Goal: Understand process/instructions: Learn how to perform a task or action

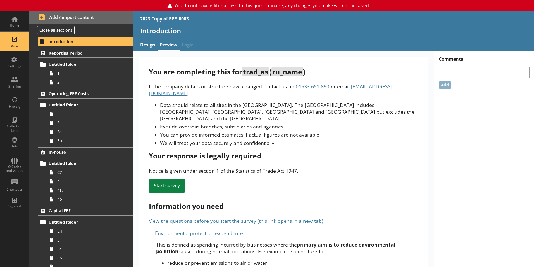
click at [15, 43] on div "View" at bounding box center [15, 42] width 20 height 20
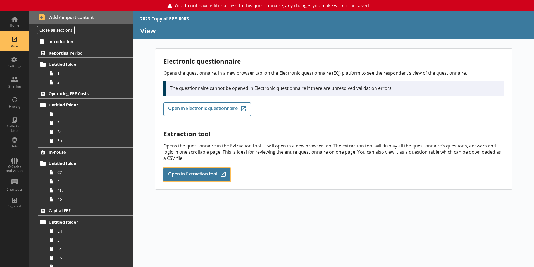
click at [193, 180] on link "Open in Extraction tool Q-Codes_Icon Created with Sketch." at bounding box center [196, 174] width 67 height 13
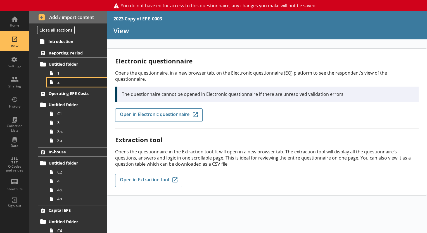
click at [60, 83] on span "2" at bounding box center [78, 81] width 42 height 5
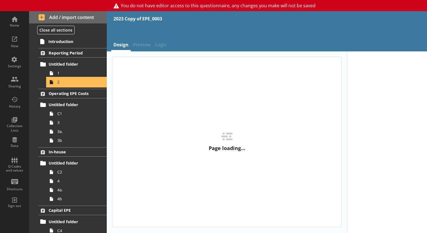
type textarea "x"
select select "ref_p_end_date"
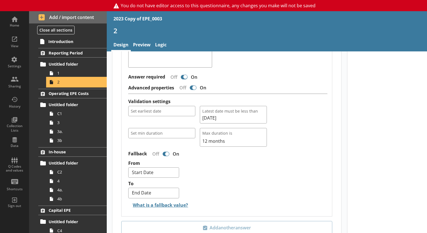
scroll to position [447, 0]
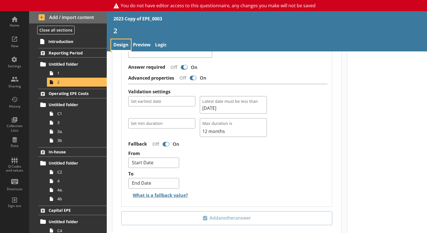
click at [122, 45] on link "Design" at bounding box center [121, 45] width 20 height 12
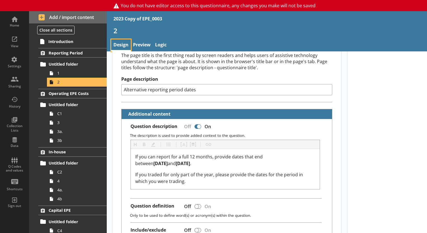
scroll to position [112, 0]
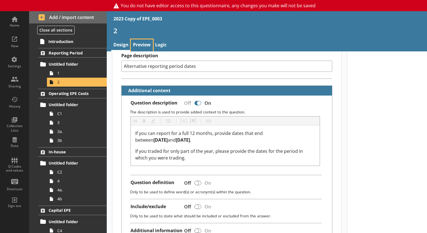
click at [143, 45] on link "Preview" at bounding box center [142, 45] width 22 height 12
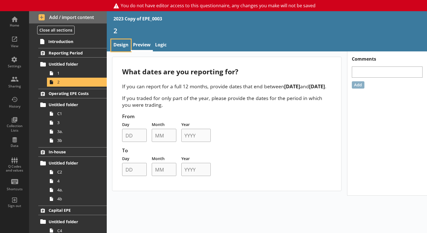
click at [125, 44] on link "Design" at bounding box center [121, 45] width 20 height 12
type textarea "x"
select select "ref_p_end_date"
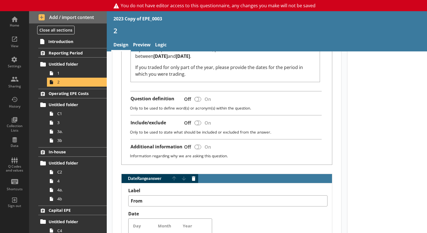
type textarea "x"
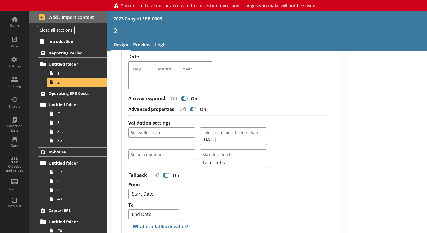
scroll to position [419, 0]
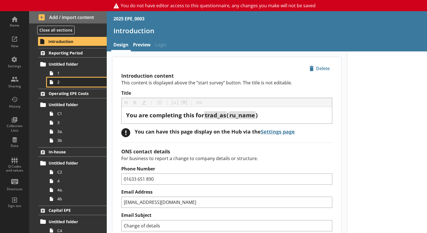
click at [63, 83] on span "2" at bounding box center [78, 81] width 42 height 5
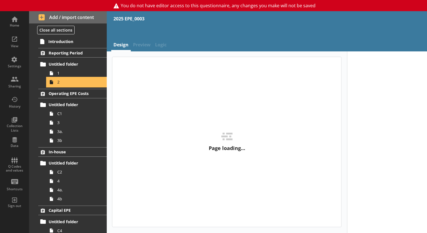
type textarea "x"
select select "ref_p_end_date"
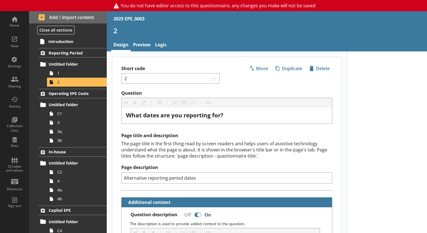
click at [144, 45] on link "Preview" at bounding box center [142, 45] width 22 height 12
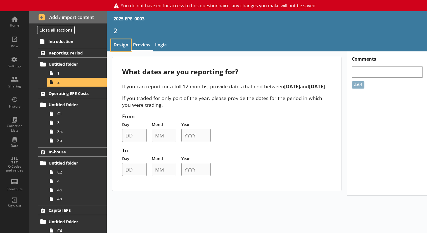
click at [124, 44] on link "Design" at bounding box center [121, 45] width 20 height 12
type textarea "x"
select select "ref_p_end_date"
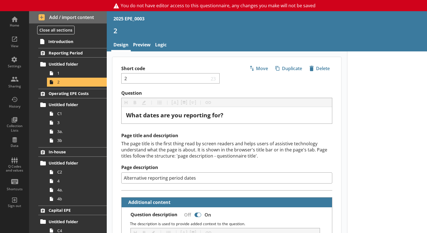
type textarea "x"
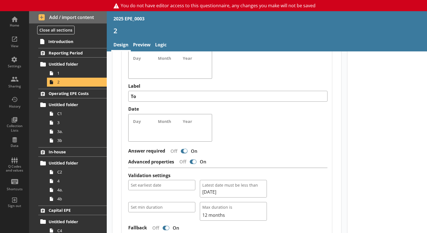
scroll to position [447, 0]
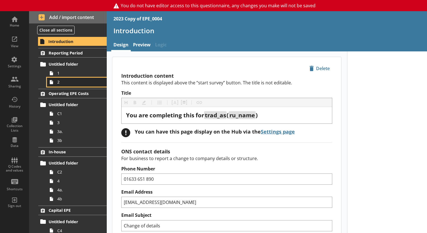
click at [63, 83] on span "2" at bounding box center [78, 81] width 42 height 5
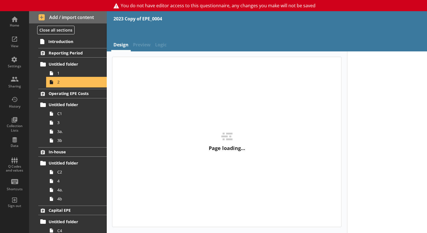
type textarea "x"
select select "ref_p_end_date"
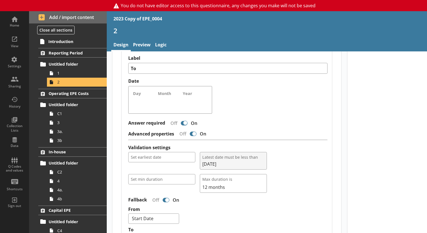
scroll to position [419, 0]
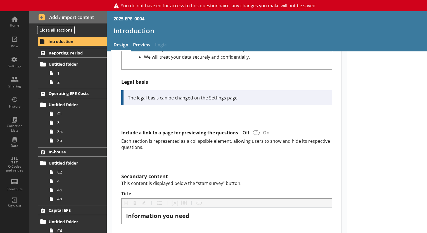
scroll to position [307, 0]
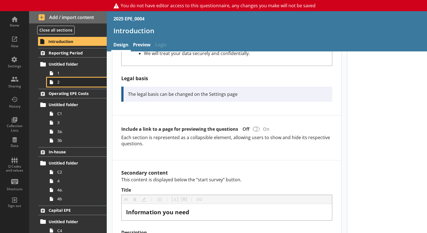
click at [71, 84] on span "2" at bounding box center [78, 81] width 42 height 5
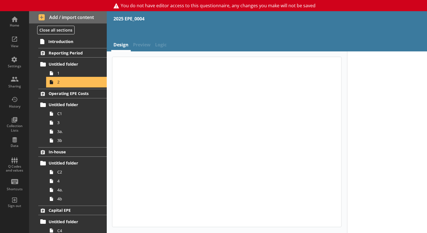
type textarea "x"
select select "ref_p_end_date"
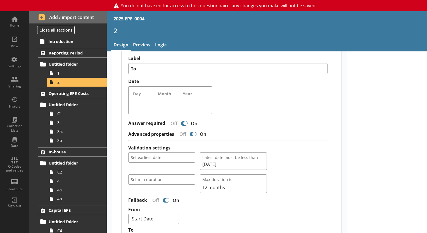
scroll to position [391, 0]
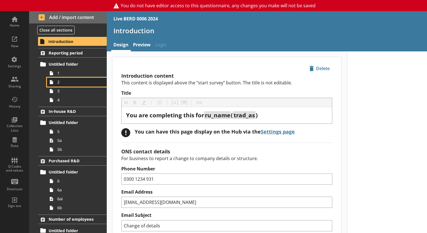
click at [72, 81] on span "2" at bounding box center [78, 81] width 42 height 5
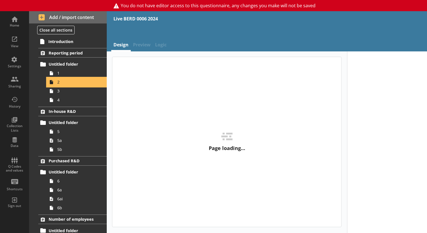
type textarea "x"
select select "ref_p_end_date"
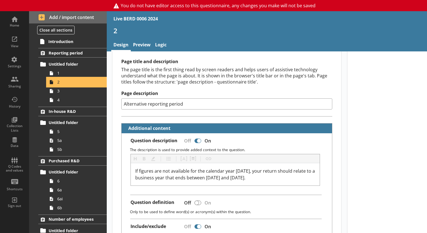
scroll to position [84, 0]
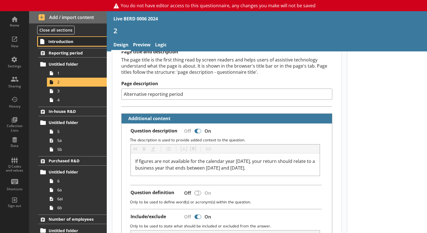
click at [62, 41] on span "Introduction" at bounding box center [72, 41] width 49 height 5
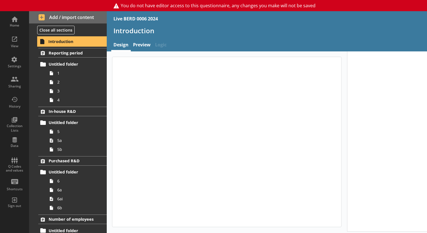
type textarea "x"
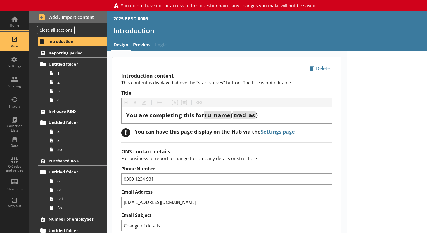
click at [14, 46] on div "View" at bounding box center [15, 46] width 20 height 4
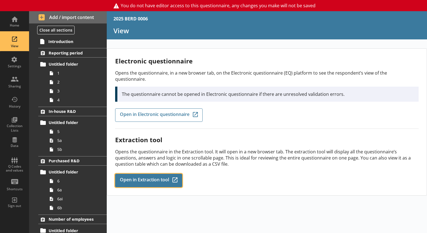
click at [149, 177] on span "Open in Extraction tool" at bounding box center [144, 180] width 49 height 6
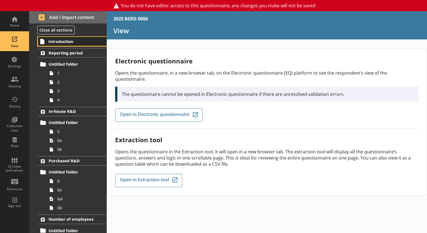
click at [60, 43] on span "Introduction" at bounding box center [72, 41] width 49 height 5
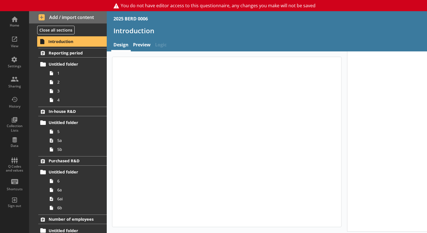
type textarea "x"
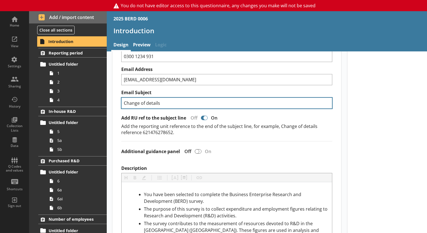
scroll to position [168, 0]
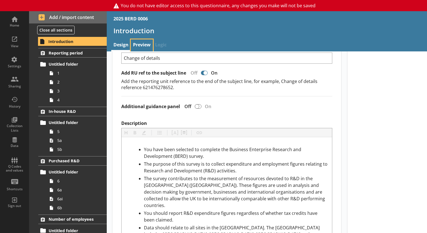
click at [142, 42] on link "Preview" at bounding box center [142, 45] width 22 height 12
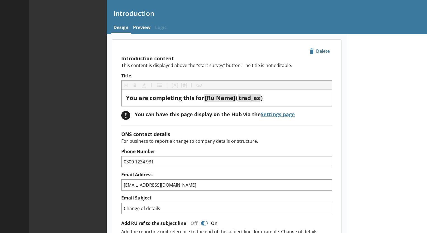
type textarea "x"
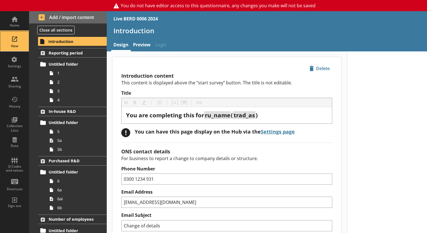
click at [15, 42] on div "View" at bounding box center [15, 42] width 20 height 20
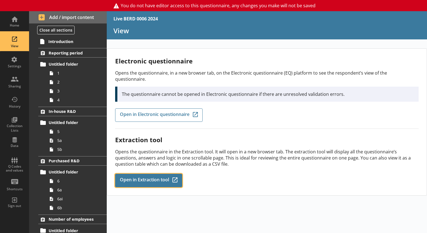
click at [147, 177] on span "Open in Extraction tool" at bounding box center [144, 180] width 49 height 6
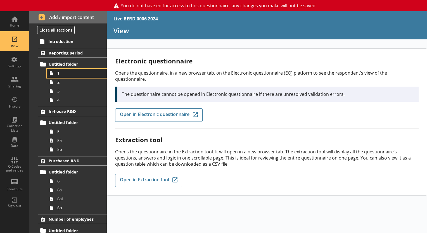
click at [66, 73] on span "1" at bounding box center [78, 72] width 42 height 5
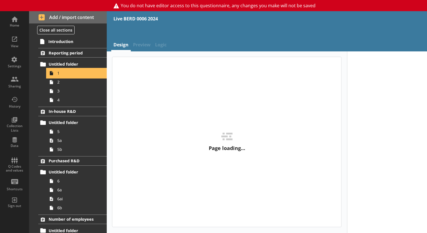
type textarea "x"
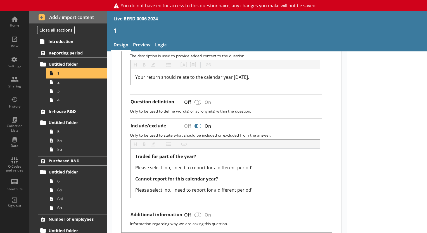
scroll to position [140, 0]
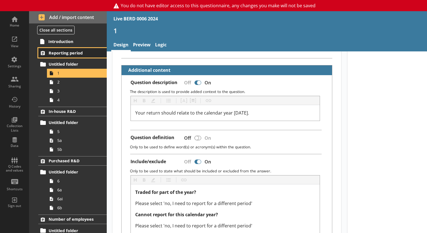
click at [65, 52] on span "Reporting period" at bounding box center [73, 52] width 48 height 5
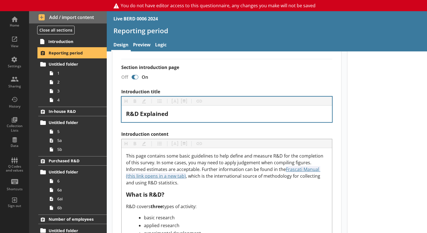
scroll to position [140, 0]
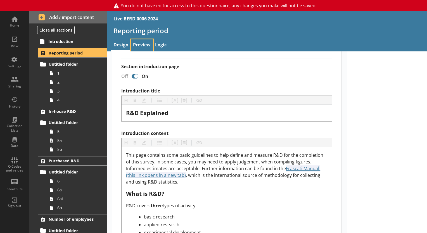
click at [139, 42] on link "Preview" at bounding box center [142, 45] width 22 height 12
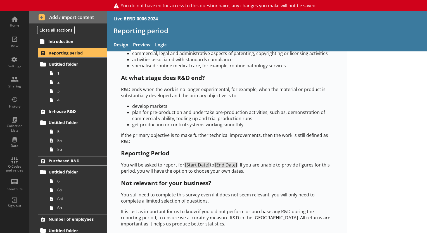
scroll to position [360, 0]
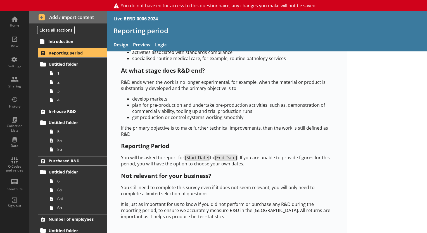
click at [201, 158] on span "[Start Date]" at bounding box center [196, 157] width 25 height 6
drag, startPoint x: 201, startPoint y: 158, endPoint x: 190, endPoint y: 160, distance: 11.1
click at [190, 160] on span "[Start Date]" at bounding box center [196, 157] width 25 height 6
drag, startPoint x: 190, startPoint y: 160, endPoint x: 216, endPoint y: 166, distance: 26.0
click at [216, 166] on p "You will be asked to report for [Start Date] to [End Date] . If you are unable …" at bounding box center [226, 160] width 211 height 12
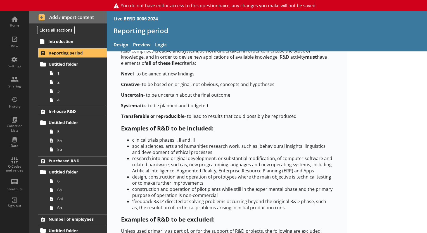
scroll to position [0, 0]
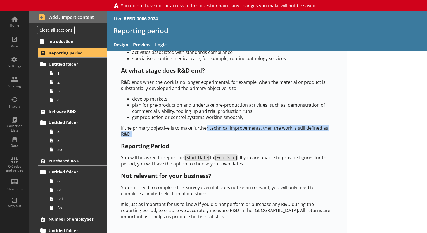
drag, startPoint x: 211, startPoint y: 137, endPoint x: 206, endPoint y: 125, distance: 13.0
click at [206, 125] on p "If the primary objective is to make further technical improvements, then the wo…" at bounding box center [226, 131] width 211 height 12
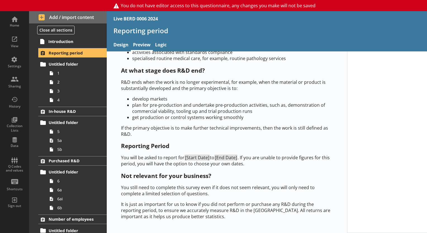
click at [198, 99] on li "develop markets" at bounding box center [232, 99] width 200 height 6
click at [75, 78] on link "2" at bounding box center [77, 82] width 60 height 9
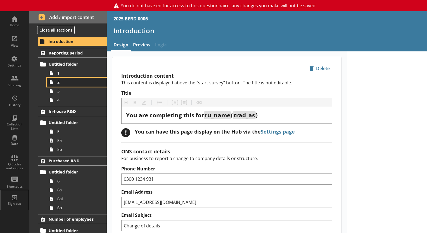
drag, startPoint x: 0, startPoint y: 0, endPoint x: 85, endPoint y: 77, distance: 114.7
click at [85, 78] on link "2" at bounding box center [77, 82] width 60 height 9
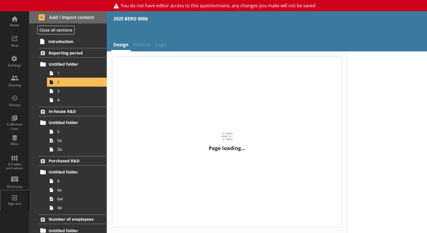
type textarea "x"
select select "ref_p_end_date"
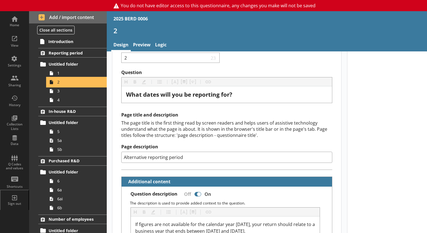
scroll to position [56, 0]
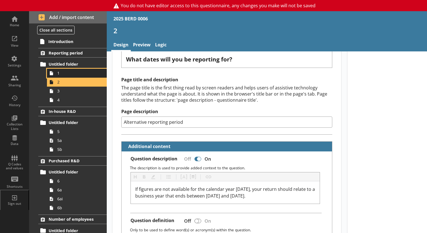
click at [77, 74] on span "1" at bounding box center [78, 72] width 42 height 5
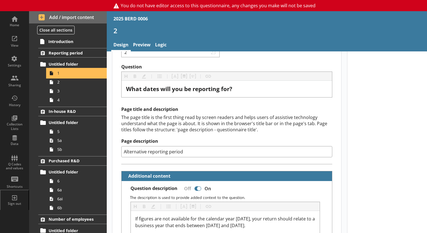
scroll to position [56, 0]
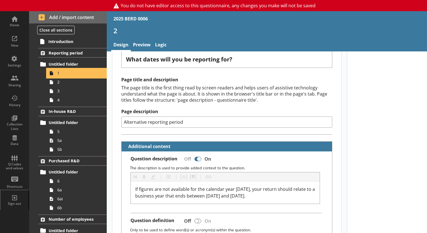
type textarea "x"
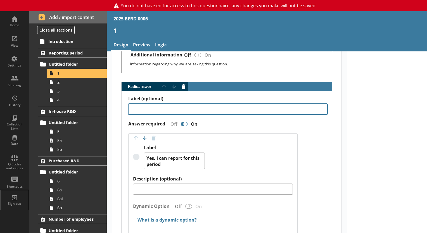
scroll to position [223, 0]
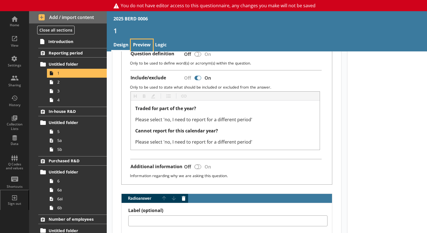
click at [144, 45] on link "Preview" at bounding box center [142, 45] width 22 height 12
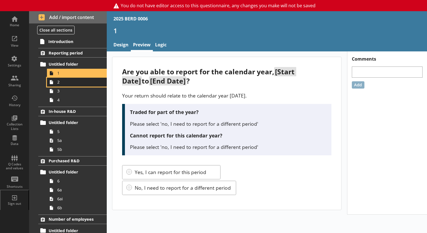
click at [82, 80] on span "2" at bounding box center [78, 81] width 42 height 5
